Goal: Transaction & Acquisition: Purchase product/service

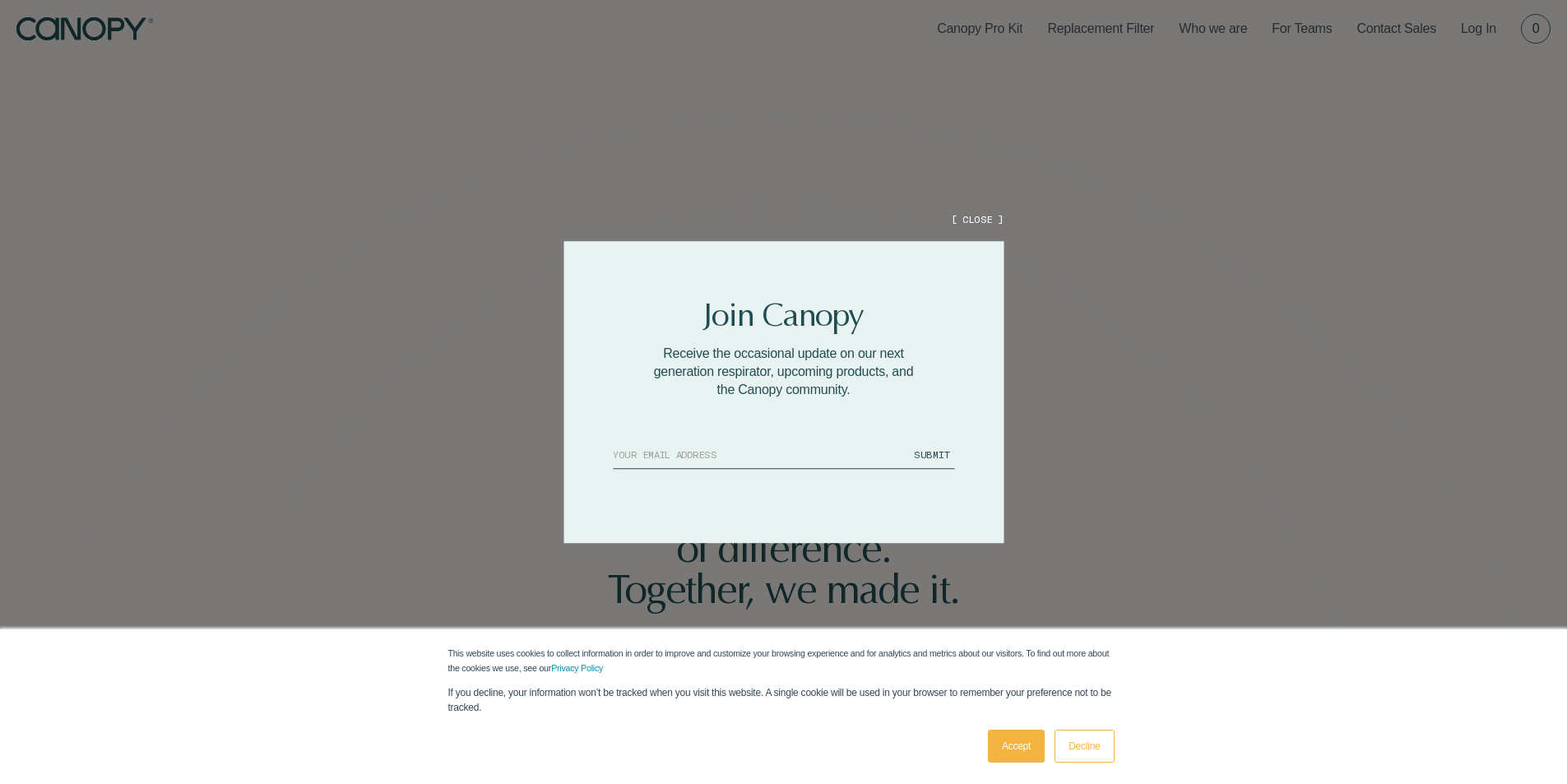
click at [972, 216] on button "[ CLOSE ]" at bounding box center [977, 219] width 53 height 14
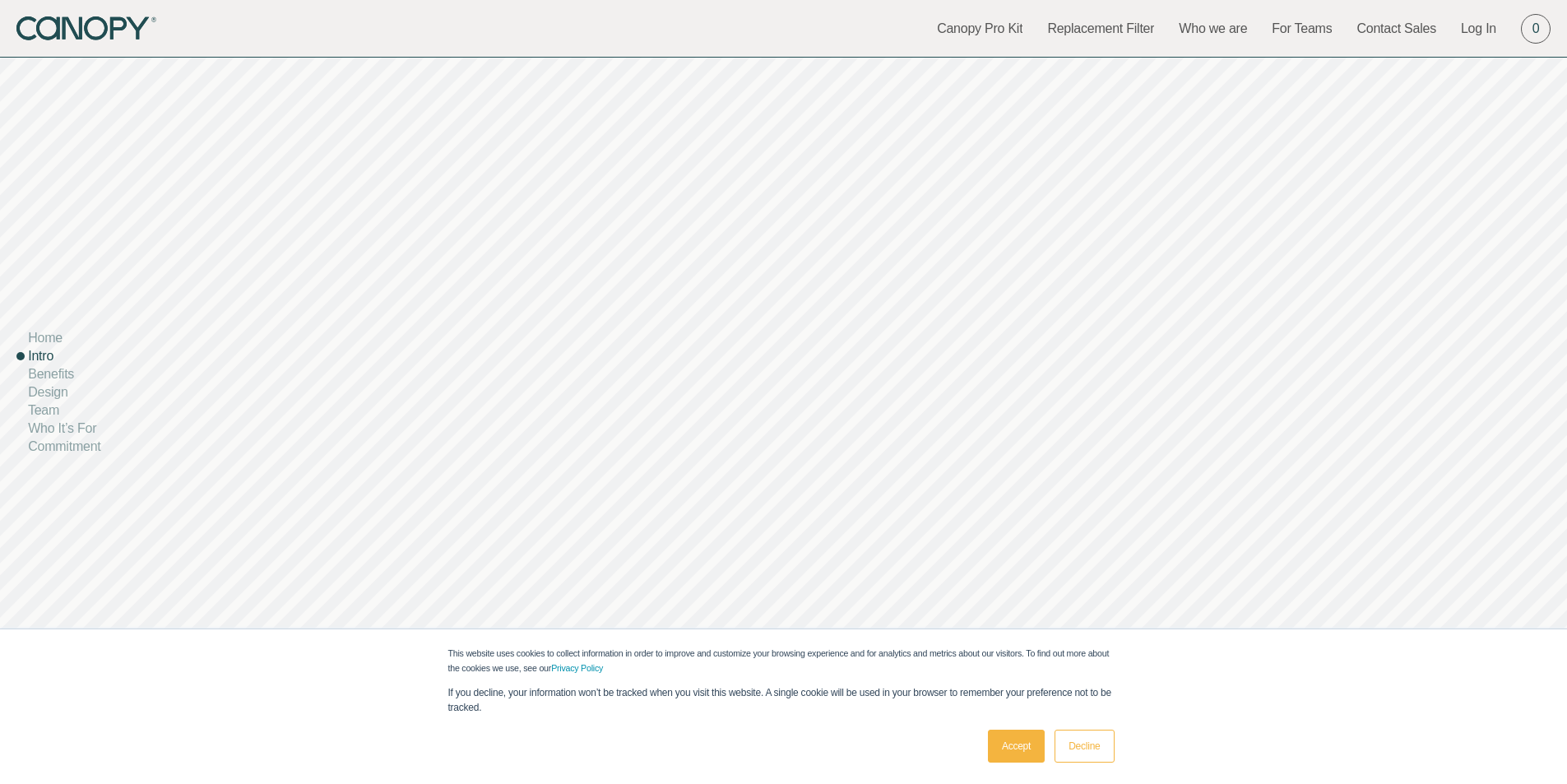
scroll to position [1069, 0]
drag, startPoint x: 771, startPoint y: 451, endPoint x: 481, endPoint y: 417, distance: 292.0
click at [481, 417] on div "The supremely comfortable, transparent respirator. Every day, frontline workers…" at bounding box center [784, 596] width 1567 height 979
click at [60, 368] on link "Benefits" at bounding box center [51, 373] width 46 height 14
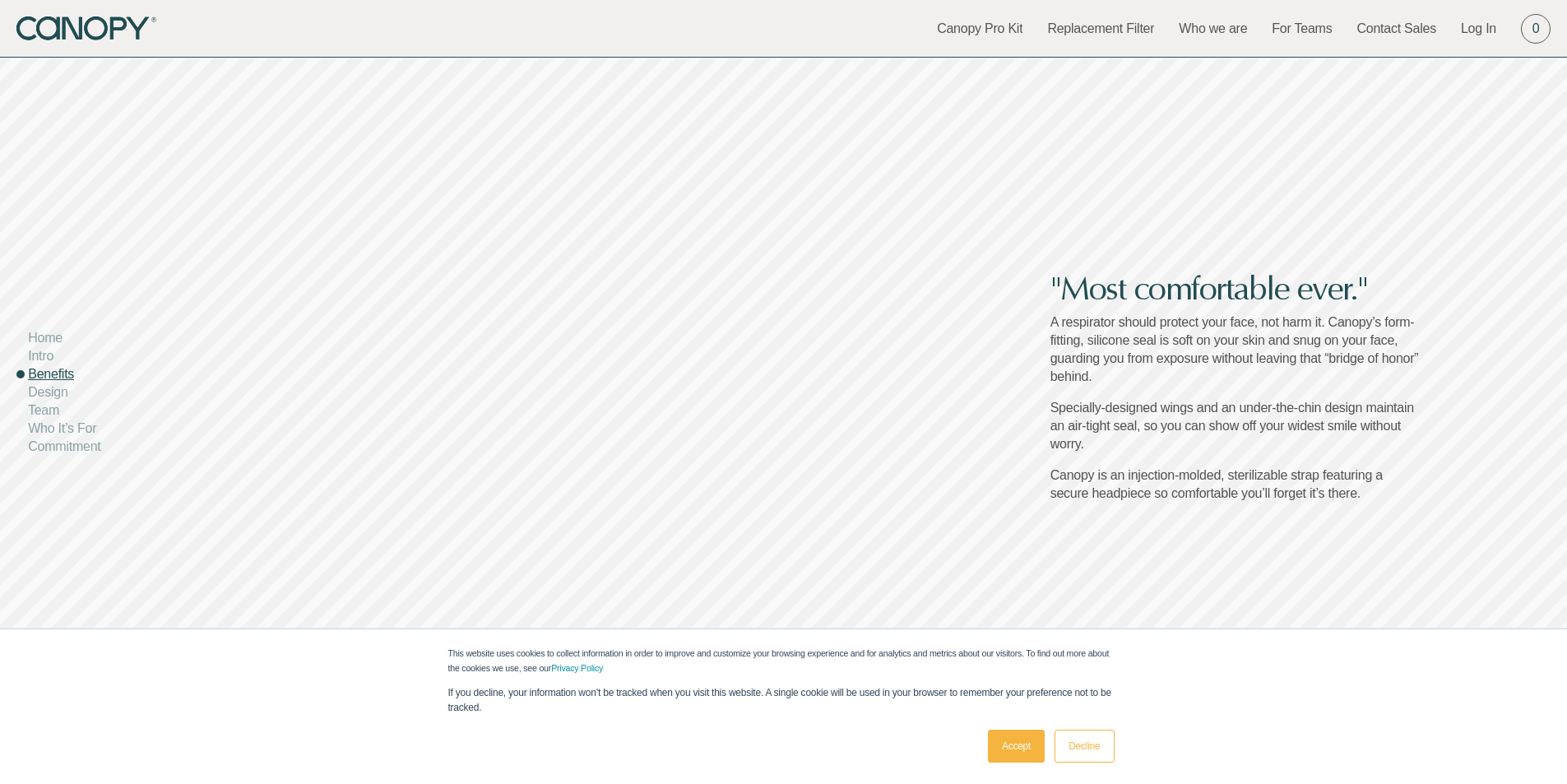
scroll to position [2155, 0]
drag, startPoint x: 40, startPoint y: 315, endPoint x: 992, endPoint y: 372, distance: 953.7
click at [992, 372] on icon at bounding box center [1003, 361] width 62 height 62
click at [40, 388] on link "Design" at bounding box center [47, 392] width 40 height 14
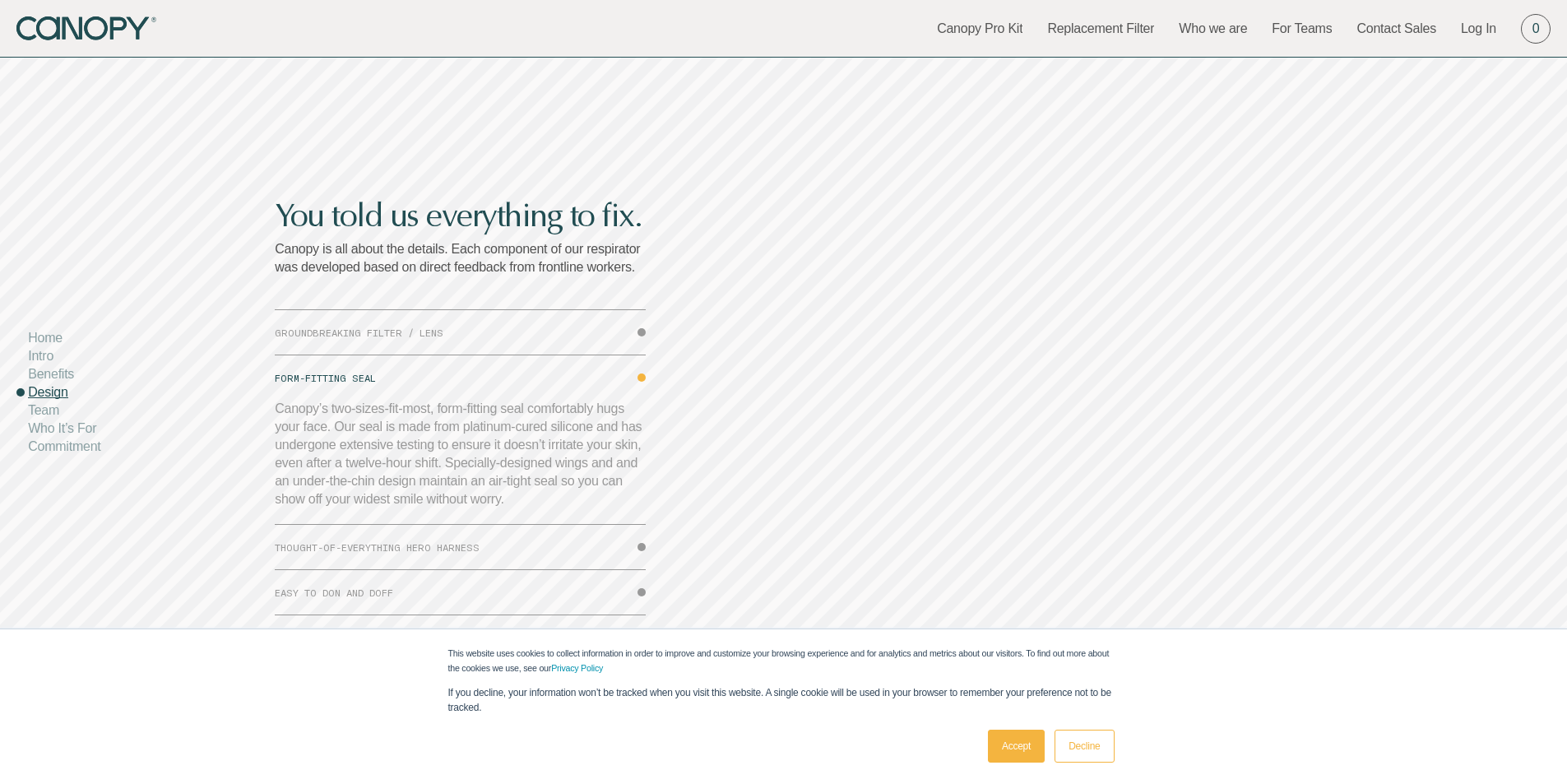
scroll to position [5290, 0]
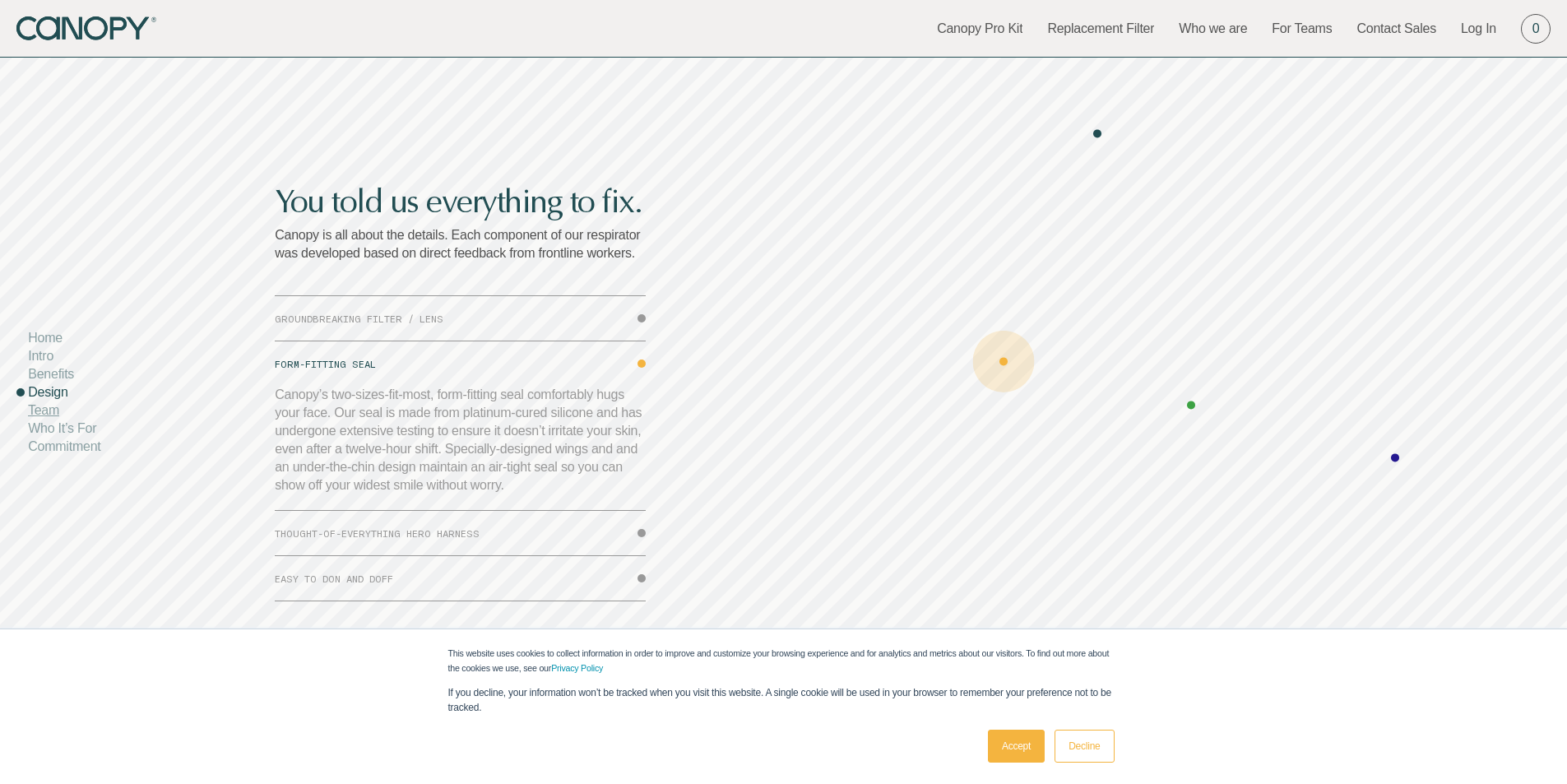
click at [49, 404] on link "Team" at bounding box center [43, 410] width 31 height 14
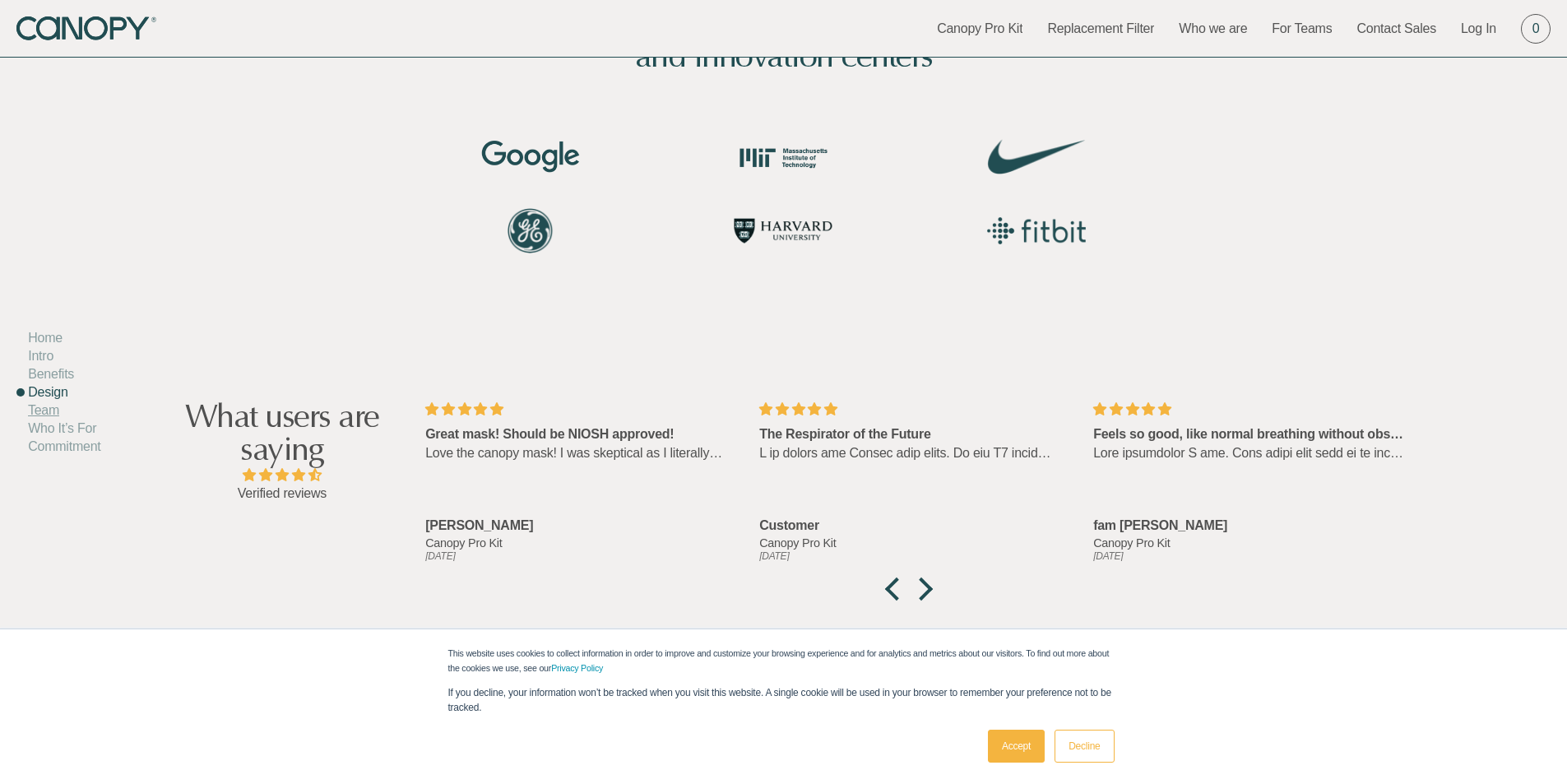
scroll to position [6305, 0]
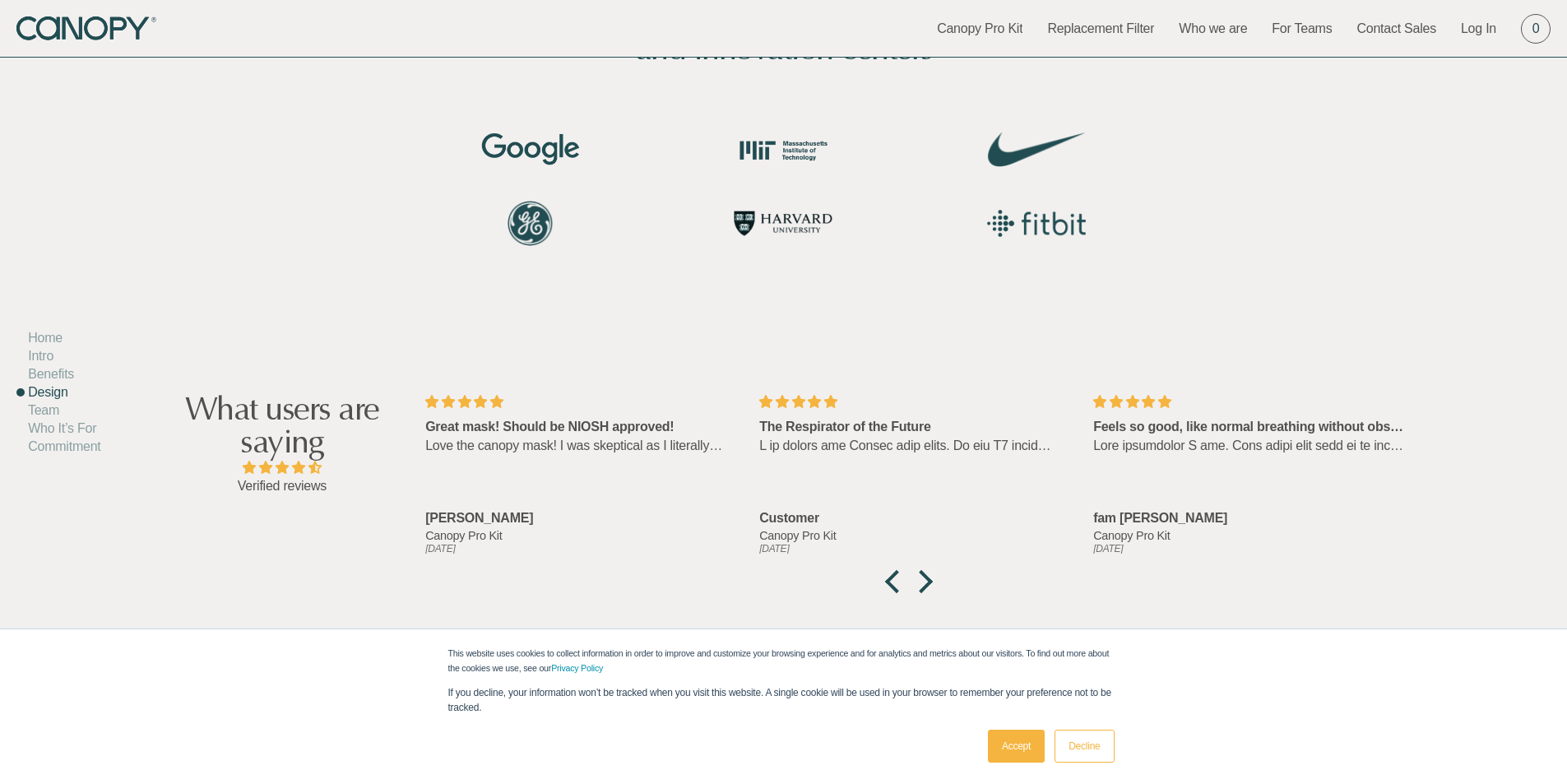
click at [38, 344] on li "Home" at bounding box center [59, 337] width 84 height 18
click at [47, 336] on link "Home" at bounding box center [45, 337] width 34 height 14
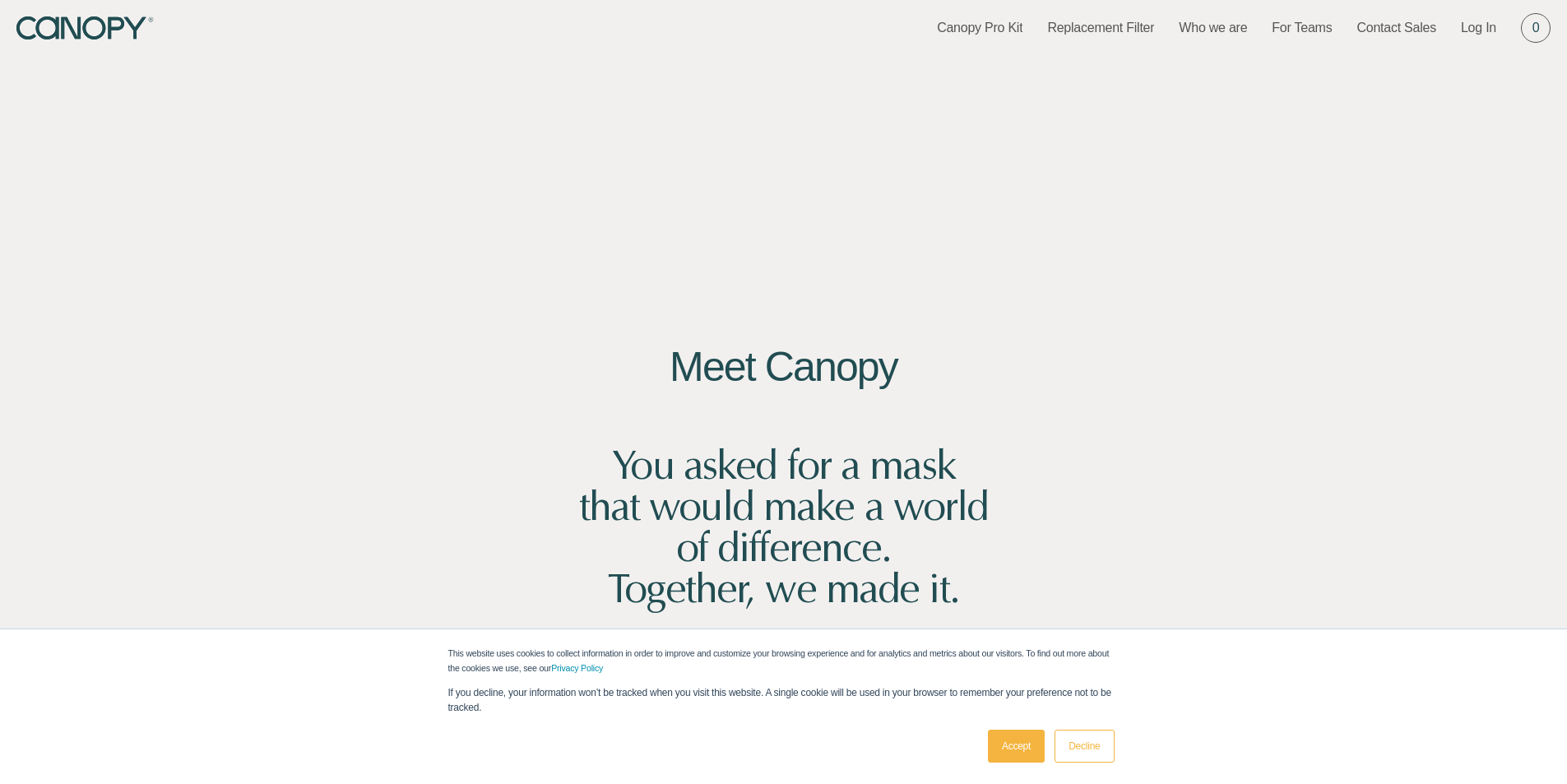
scroll to position [0, 0]
click at [1003, 31] on link "Canopy Pro Kit" at bounding box center [979, 28] width 85 height 18
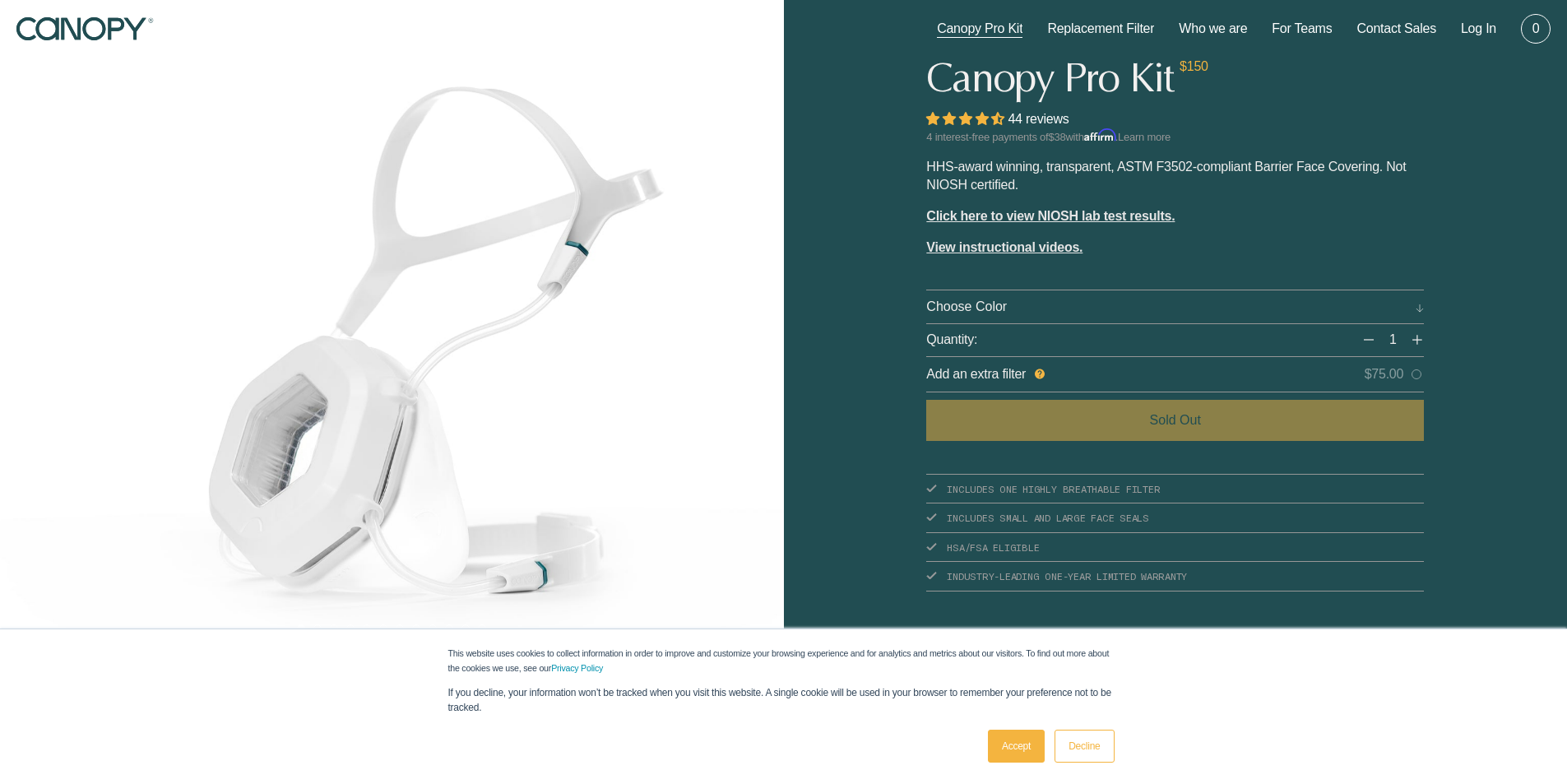
click at [1417, 306] on icon at bounding box center [1421, 309] width 9 height 9
click at [1416, 310] on icon at bounding box center [1421, 309] width 9 height 9
click at [1415, 312] on select "Choose Color Cloud (white)" at bounding box center [1175, 306] width 498 height 14
select select "Cloud (white)"
click at [926, 299] on select "Choose Color Cloud (white)" at bounding box center [1175, 306] width 498 height 14
